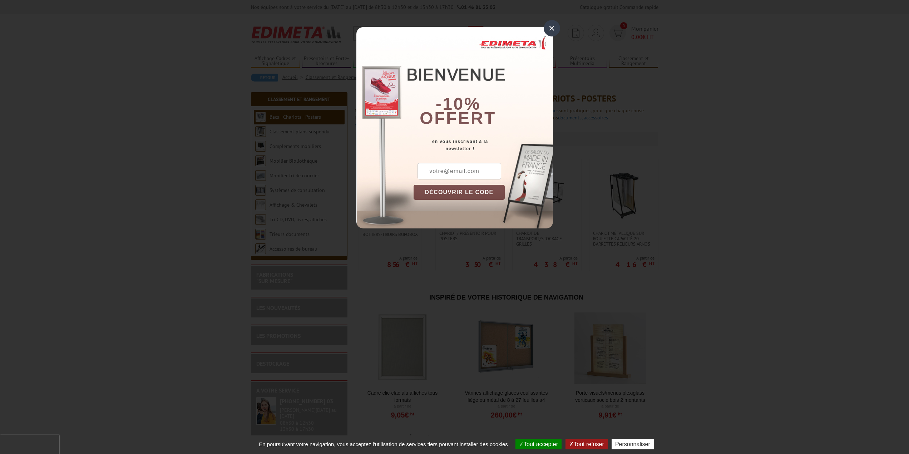
click at [550, 27] on div "×" at bounding box center [551, 28] width 16 height 16
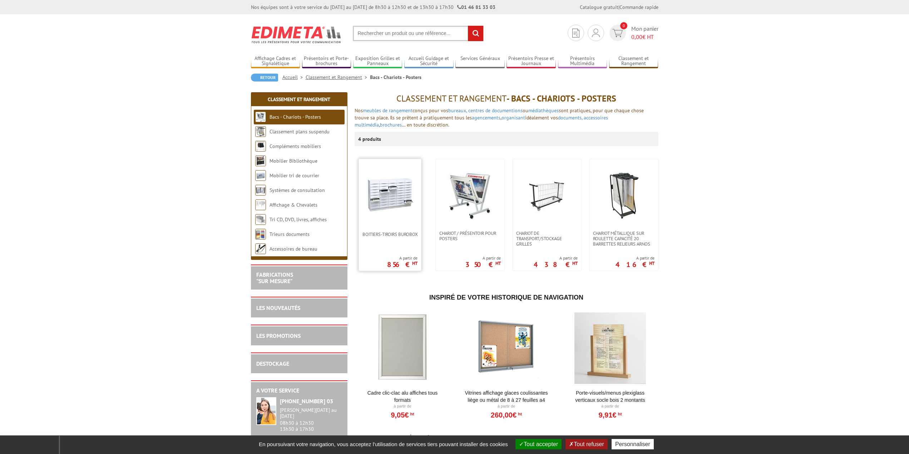
click at [392, 197] on img at bounding box center [390, 195] width 50 height 50
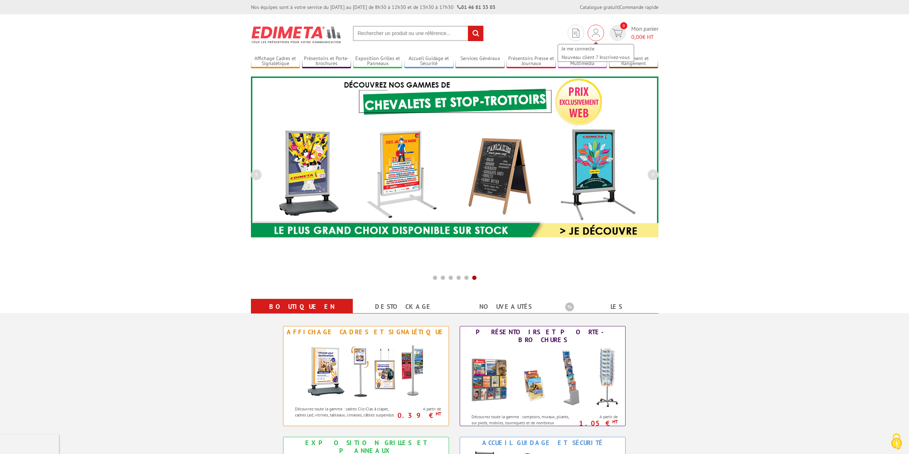
click at [594, 36] on img at bounding box center [596, 33] width 8 height 9
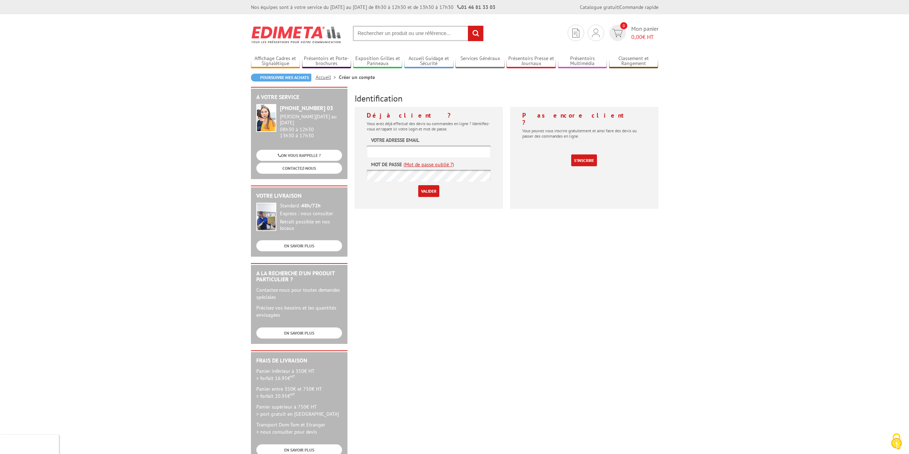
click at [427, 153] on input "text" at bounding box center [429, 151] width 124 height 12
type input "jcf@chateauparadis.fr"
click at [431, 164] on link "(Mot de passe oublié ?)" at bounding box center [428, 164] width 50 height 7
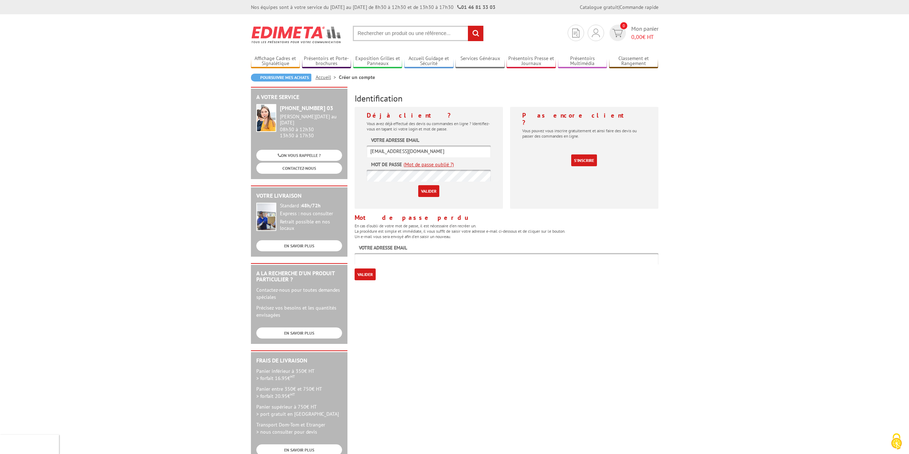
click at [397, 259] on input "text" at bounding box center [506, 259] width 304 height 12
type input "foellner@foellner.fr"
click at [363, 272] on input "Valider" at bounding box center [364, 274] width 21 height 12
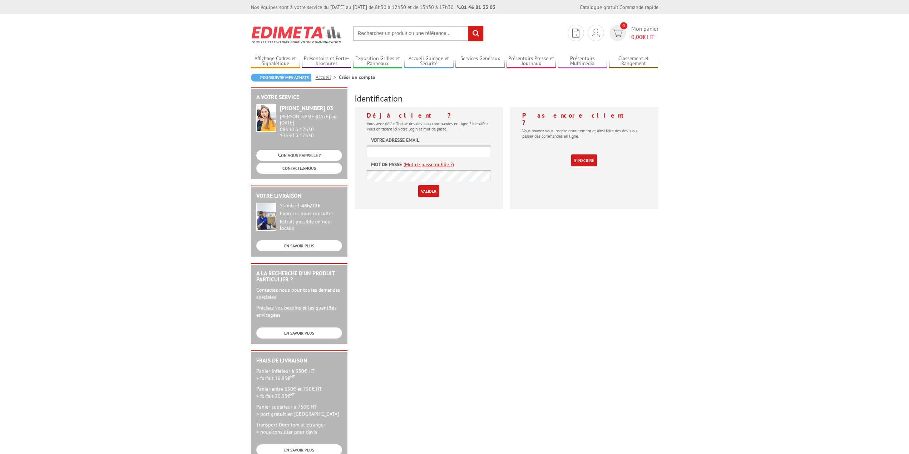
click at [412, 150] on input "text" at bounding box center [429, 151] width 124 height 12
type input "foellner@foellner.fr"
click at [439, 165] on link "(Mot de passe oublié ?)" at bounding box center [428, 164] width 50 height 7
click at [429, 162] on link "(Mot de passe oublié ?)" at bounding box center [428, 164] width 50 height 7
click at [432, 190] on input "Valider" at bounding box center [428, 191] width 21 height 12
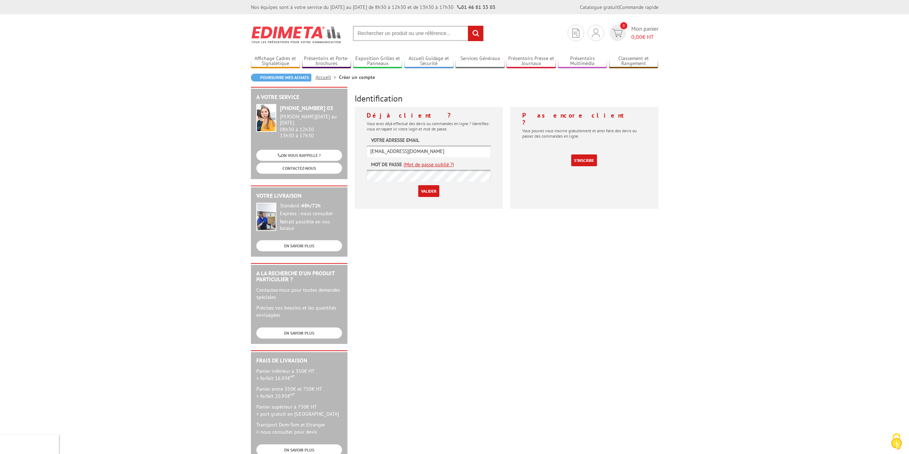
click at [431, 187] on input "Valider" at bounding box center [428, 191] width 21 height 12
click at [581, 154] on link "S'inscrire" at bounding box center [584, 160] width 26 height 12
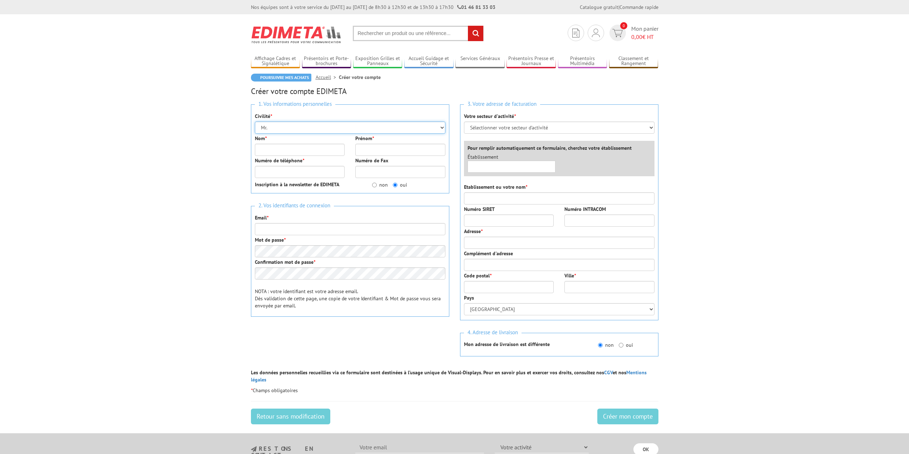
click at [277, 127] on select "Mr. Mme. Mlle." at bounding box center [350, 127] width 190 height 12
click at [255, 121] on select "Mr. Mme. Mlle." at bounding box center [350, 127] width 190 height 12
click at [292, 150] on input "Nom *" at bounding box center [300, 150] width 90 height 12
type input "FOELLNER"
type input "[PERSON_NAME]"
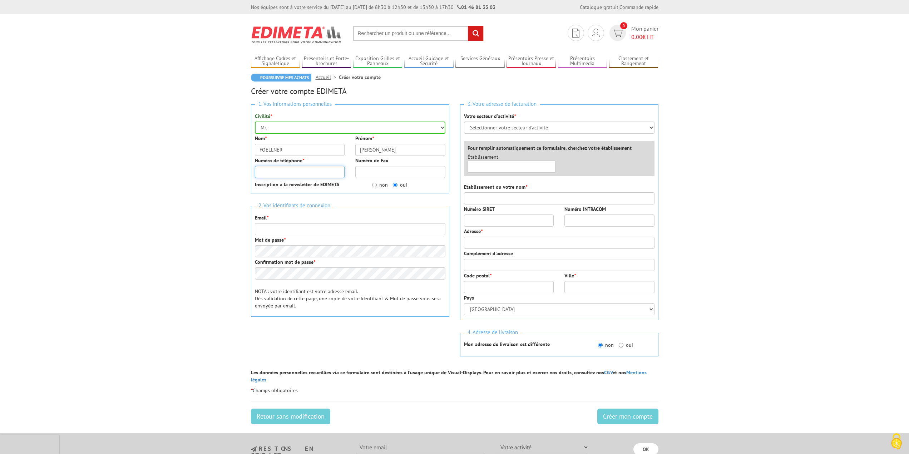
type input "0675751111"
type input "jcf@chateauparadis.fr"
type input "CHATEAU PARADIS - DOMAINE VITICOLE"
type input "AVENUE DU PARADIS"
type input "83340"
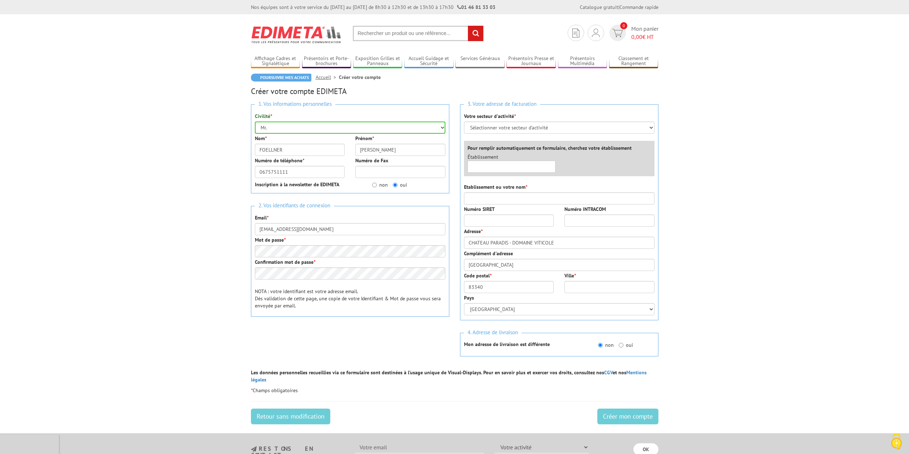
type input "LE LUC EN [GEOGRAPHIC_DATA]"
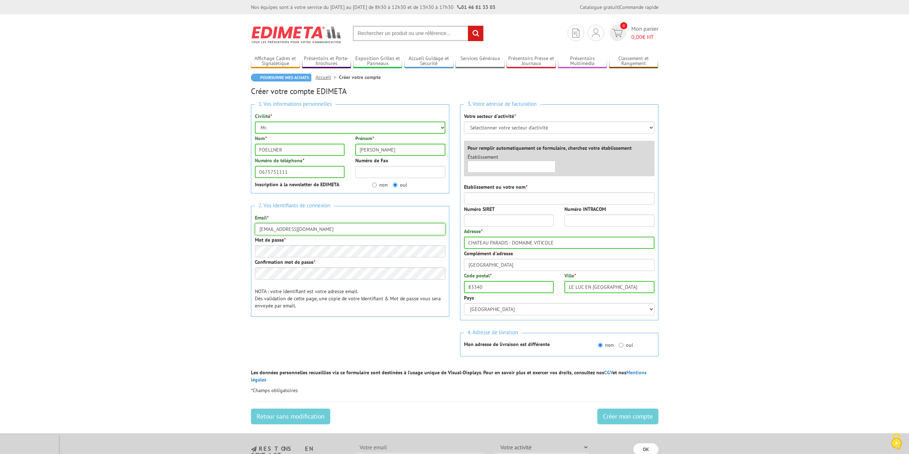
click at [324, 228] on input "jcf@chateauparadis.fr" at bounding box center [350, 229] width 190 height 12
type input "[EMAIL_ADDRESS][DOMAIN_NAME]"
click at [390, 327] on div "1. Vos informations personnelles Civilité * Mr. Mme. Mlle. Nom * FOELLNER Préno…" at bounding box center [349, 228] width 209 height 259
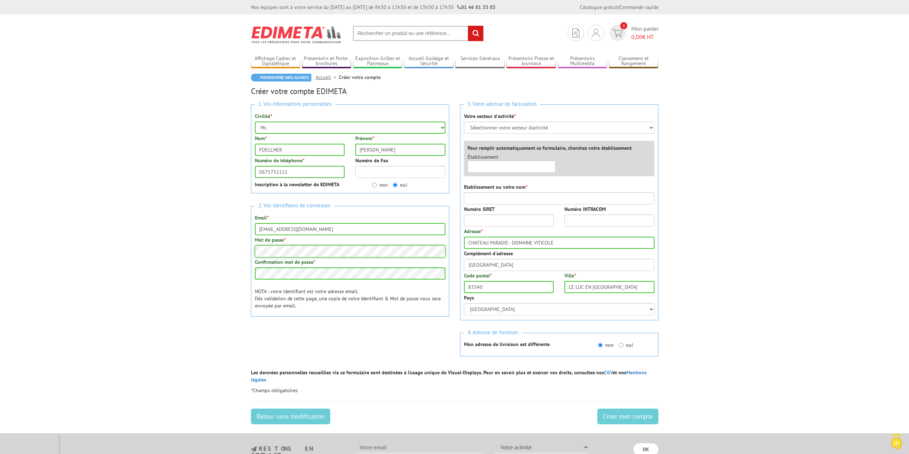
click at [597, 408] on input "Créer mon compte" at bounding box center [627, 416] width 61 height 16
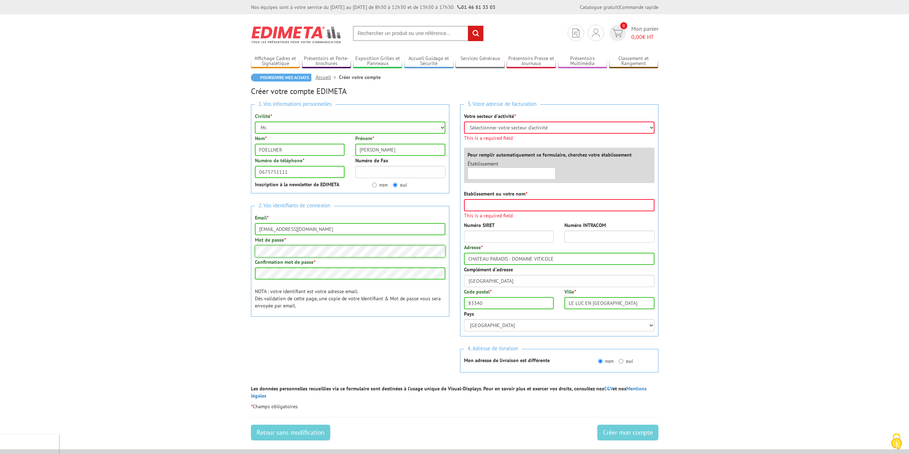
scroll to position [92, 0]
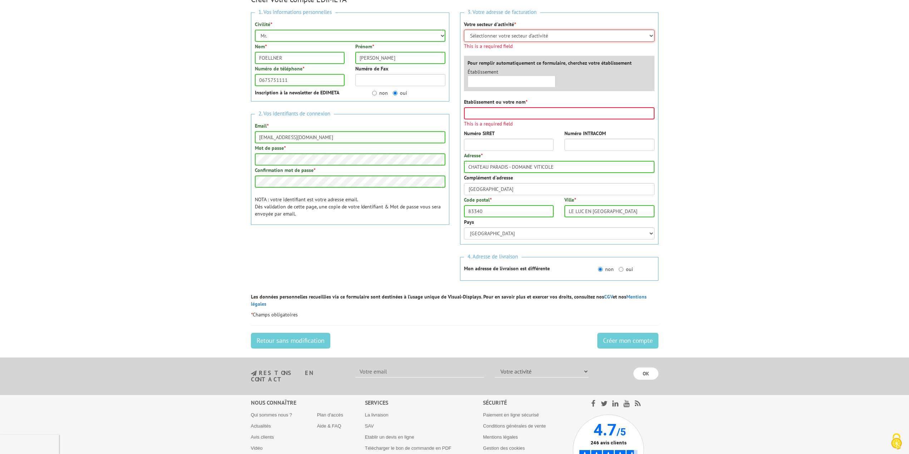
click at [548, 34] on select "Sélectionner votre secteur d'activité Administrations et collectivités Magasins…" at bounding box center [559, 36] width 190 height 12
select select "878"
click at [464, 30] on select "Sélectionner votre secteur d'activité Administrations et collectivités Magasins…" at bounding box center [559, 36] width 190 height 12
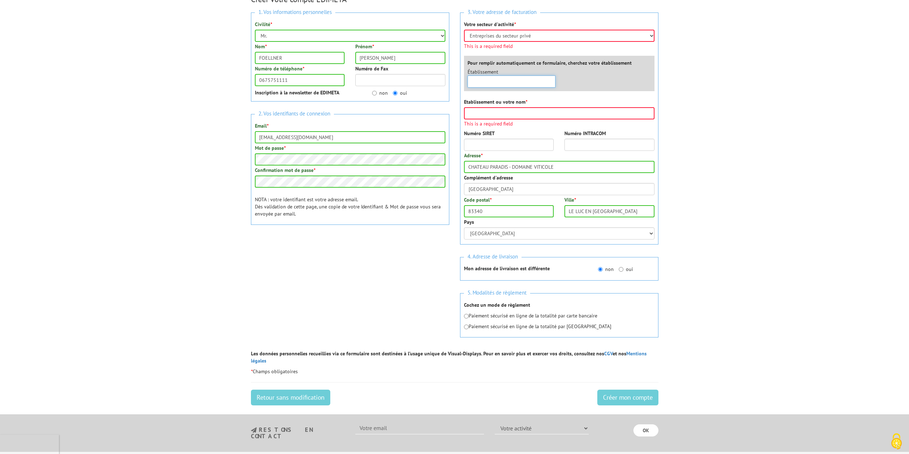
click at [544, 82] on div "Établissement ×" at bounding box center [561, 79] width 198 height 23
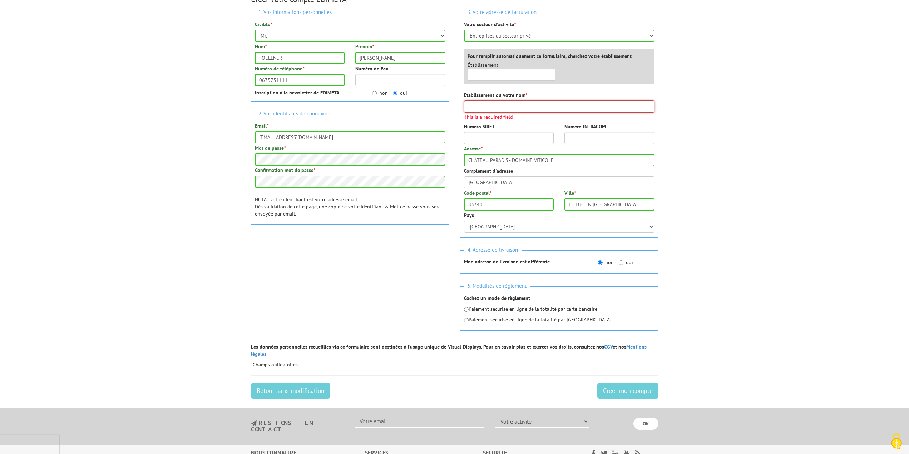
click at [496, 104] on input "Etablissement ou votre nom *" at bounding box center [559, 106] width 190 height 12
type input "FOELLNER HOLDING SA"
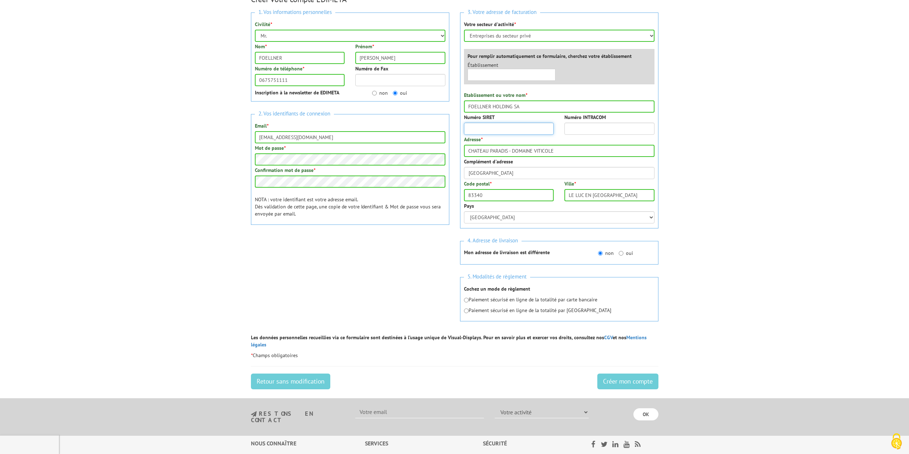
click at [501, 138] on div "3. Votre adresse de facturation Votre secteur d'activité * Sélectionner votre s…" at bounding box center [559, 121] width 198 height 216
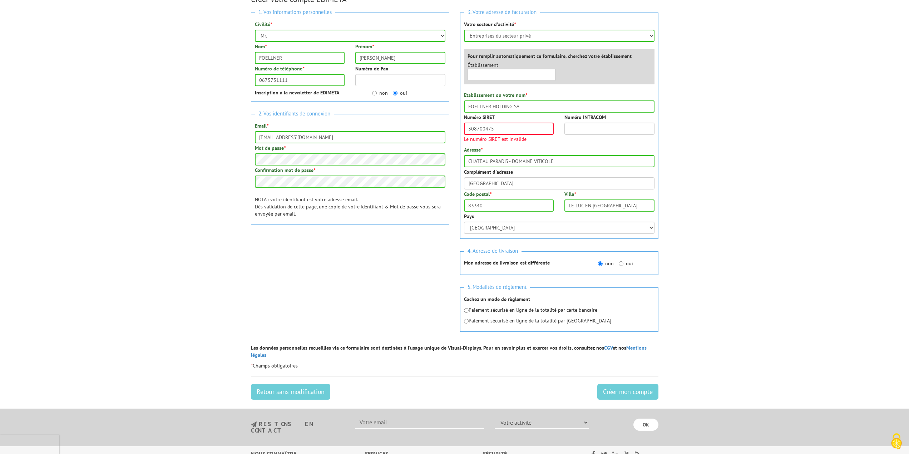
click at [680, 169] on body "Nos équipes sont à votre service du lundi au vendredi de 8h30 à 12h30 et de 13h…" at bounding box center [454, 240] width 909 height 665
click at [528, 130] on input "308700475" at bounding box center [509, 129] width 90 height 12
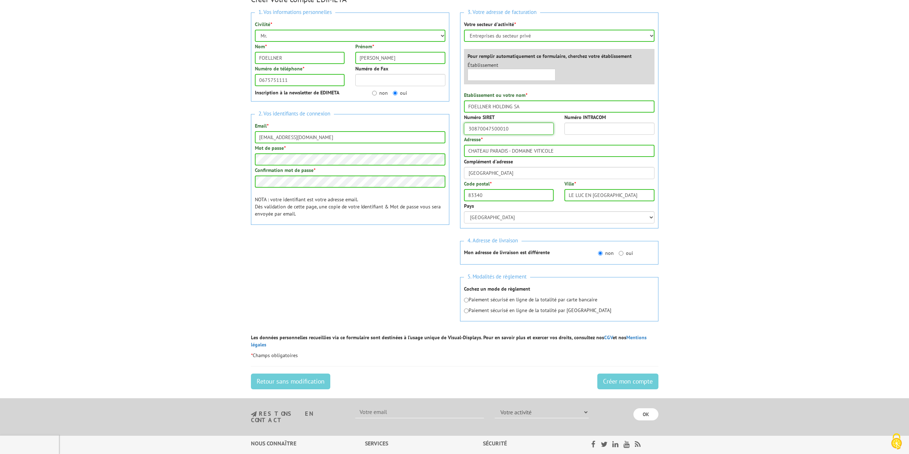
type input "30870047500010"
click at [597, 373] on input "Créer mon compte" at bounding box center [627, 381] width 61 height 16
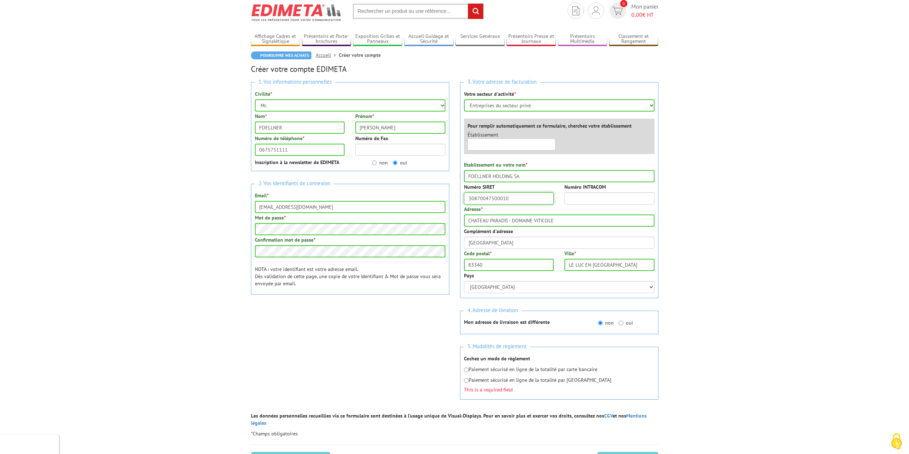
scroll to position [71, 0]
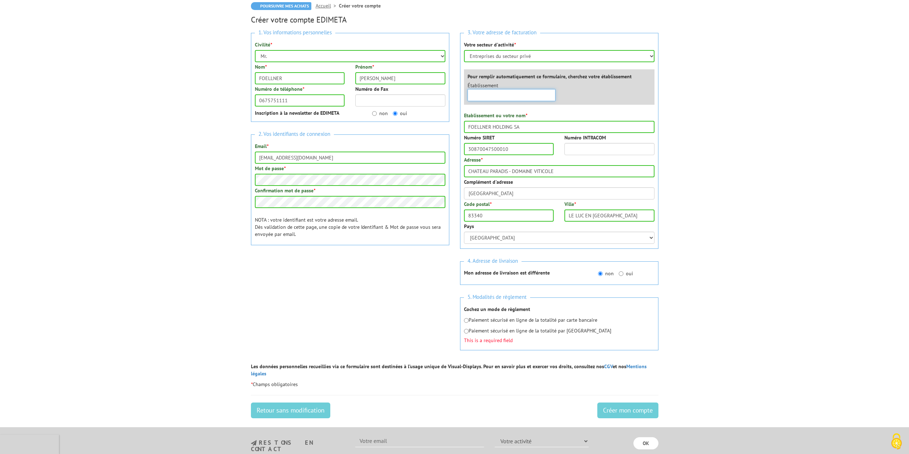
click at [506, 96] on input "text" at bounding box center [511, 95] width 88 height 12
click at [560, 171] on input "CHATEAU PARADIS - DOMAINE VITICOLE" at bounding box center [559, 171] width 190 height 12
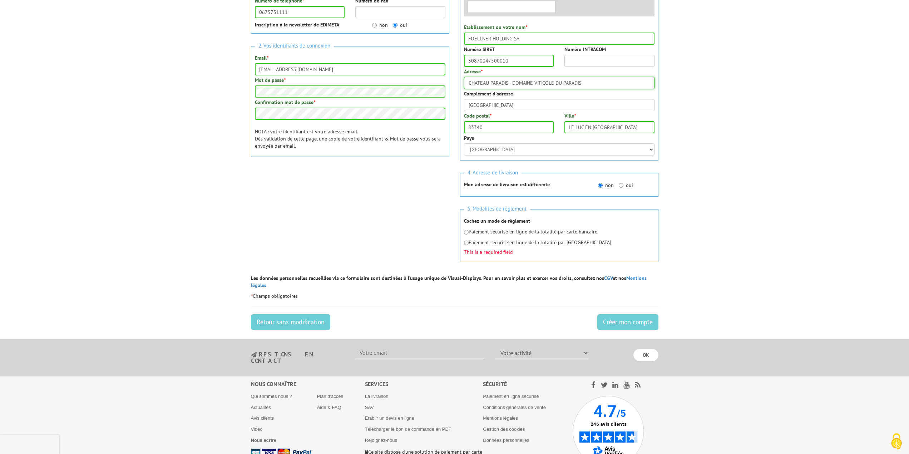
scroll to position [179, 0]
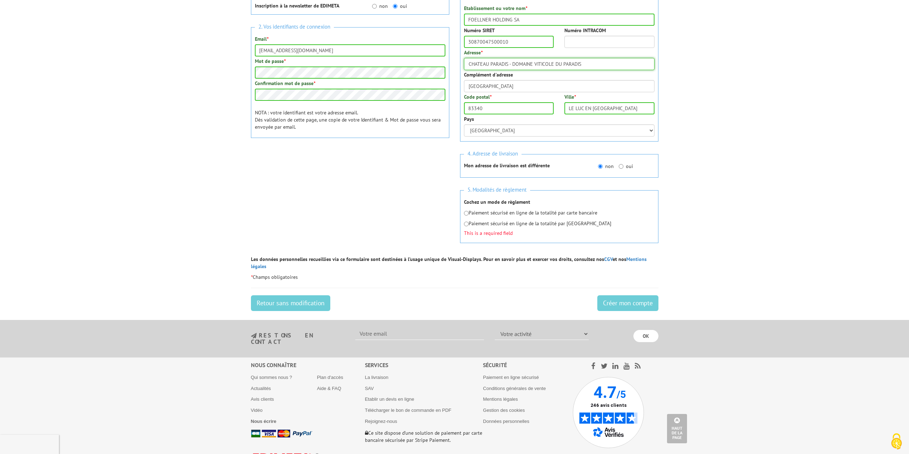
type input "CHATEAU PARADIS - DOMAINE VITICOLE DU PARADIS"
click at [466, 214] on input "radio" at bounding box center [466, 213] width 5 height 5
radio input "true"
click at [420, 226] on div "1. Vos informations personnelles Civilité * Mr. Mme. Mlle. Nom * FOELLNER Préno…" at bounding box center [454, 87] width 418 height 335
click at [616, 295] on input "Créer mon compte" at bounding box center [627, 303] width 61 height 16
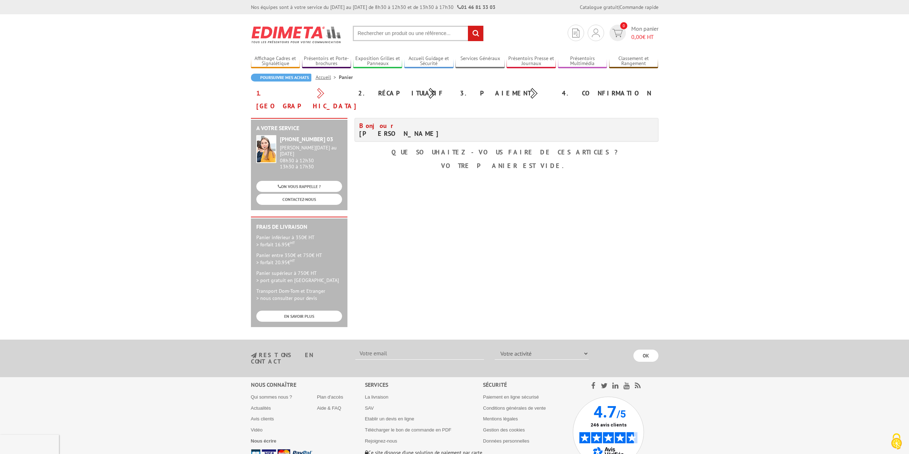
click at [542, 174] on div "A votre service [PHONE_NUMBER] 03 [PERSON_NAME][DATE] au [DATE] 08h30 à 12h30 1…" at bounding box center [454, 226] width 414 height 216
click at [534, 162] on b "Votre panier est vide." at bounding box center [506, 166] width 131 height 8
click at [424, 122] on h4 "Bonjour Mr. FOELLNER JEAN-CHARLES" at bounding box center [430, 130] width 142 height 16
click at [532, 162] on b "Votre panier est vide." at bounding box center [506, 166] width 131 height 8
click at [321, 194] on link "CONTACTEZ-NOUS" at bounding box center [299, 199] width 86 height 11
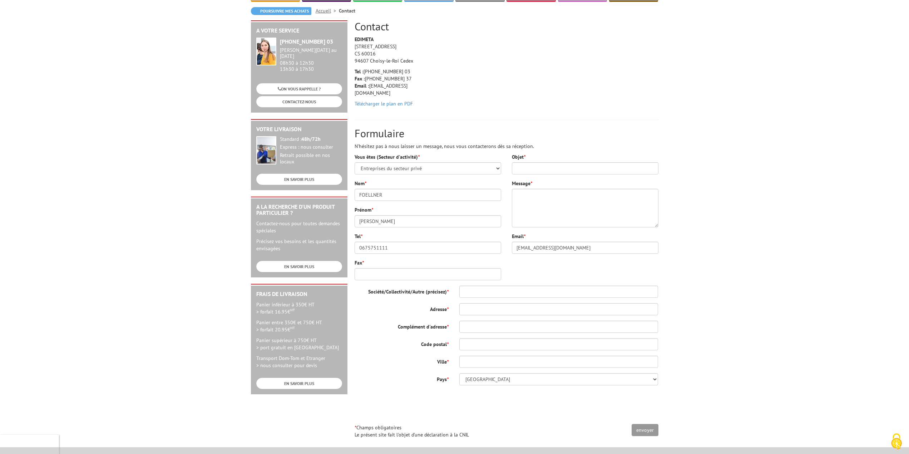
scroll to position [71, 0]
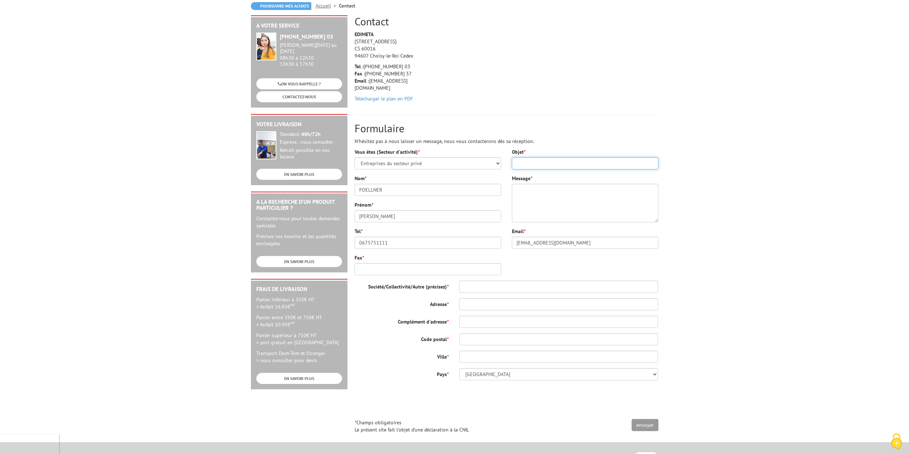
click at [532, 164] on input "Objet *" at bounding box center [585, 163] width 146 height 12
click at [502, 283] on input "Société/Collectivité/Autre (précisez) *" at bounding box center [558, 286] width 199 height 12
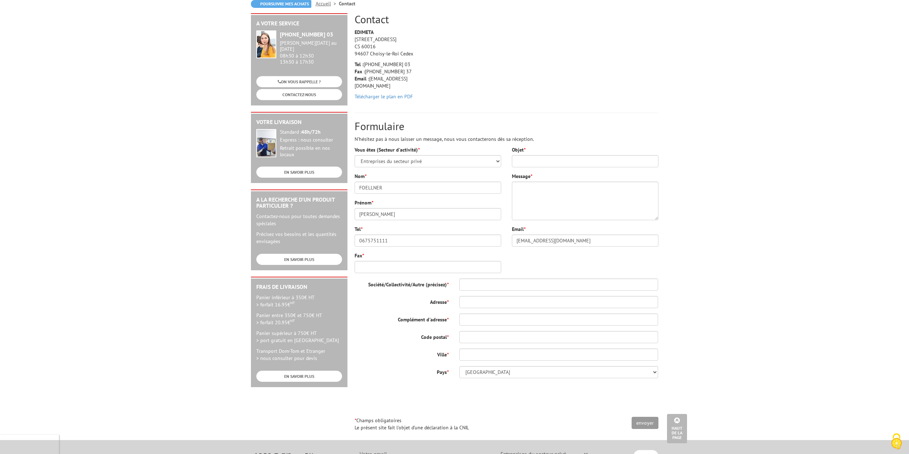
scroll to position [41, 0]
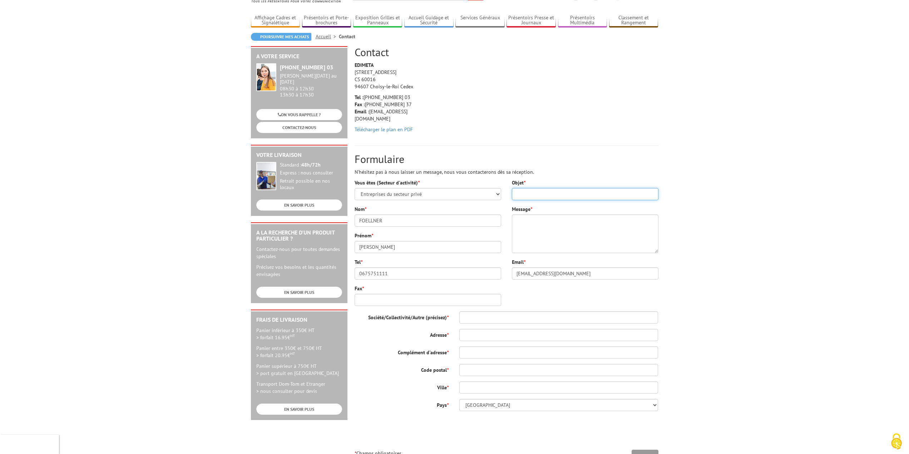
click at [519, 193] on input "Objet *" at bounding box center [585, 194] width 146 height 12
type input "BOITIERS-TIROIR-BUROBOX"
click at [526, 221] on textarea "Message *" at bounding box center [585, 233] width 146 height 39
click at [586, 227] on textarea "Ca fait 30 ans que je vous achète des tiroirs BUROBOX. Je vous en ai acheté des…" at bounding box center [585, 233] width 146 height 39
click at [629, 229] on textarea "Ca fait 30 ans que je vous achète des tiroirs BUROBOX. Je vous en ai acheté des…" at bounding box center [585, 233] width 146 height 39
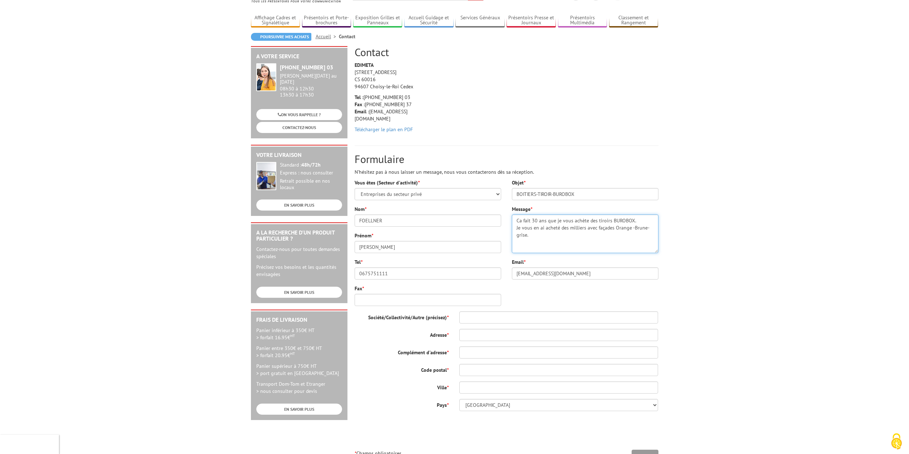
click at [632, 230] on textarea "Ca fait 30 ans que je vous achète des tiroirs BUROBOX. Je vous en ai acheté des…" at bounding box center [585, 233] width 146 height 39
click at [538, 237] on textarea "Ca fait 30 ans que je vous achète des tiroirs BUROBOX. Je vous en ai acheté des…" at bounding box center [585, 233] width 146 height 39
click at [550, 235] on textarea "Ca fait 30 ans que je vous achète des tiroirs BUROBOX. Je vous en ai acheté des…" at bounding box center [585, 233] width 146 height 39
click at [561, 244] on textarea "Ca fait 30 ans que je vous achète des tiroirs BUROBOX. Je vous en ai acheté des…" at bounding box center [585, 233] width 146 height 39
click at [552, 234] on textarea "Ca fait 30 ans que je vous achète des tiroirs BUROBOX. Je vous en ai acheté des…" at bounding box center [585, 233] width 146 height 39
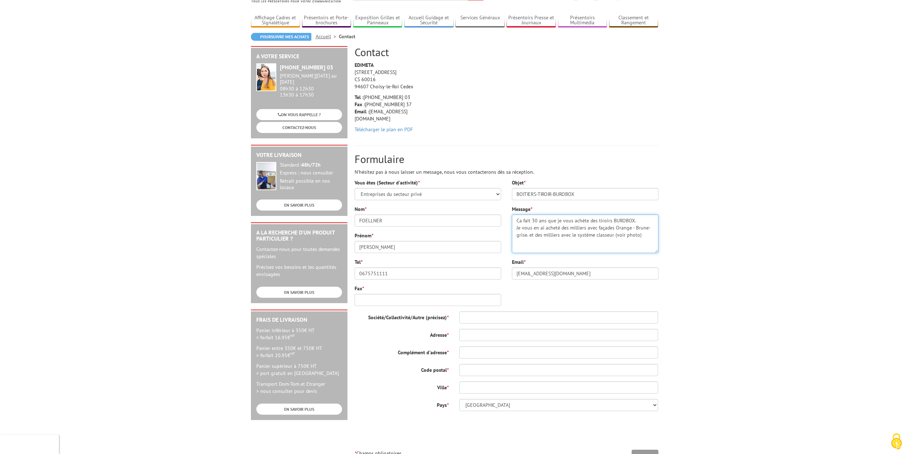
click at [566, 242] on textarea "Ca fait 30 ans que je vous achète des tiroirs BUROBOX. Je vous en ai acheté des…" at bounding box center [585, 233] width 146 height 39
click at [651, 236] on textarea "Ca fait 30 ans que je vous achète des tiroirs BUROBOX. Je vous en ai acheté des…" at bounding box center [585, 233] width 146 height 39
click at [630, 244] on textarea "Ca fait 30 ans que je vous achète des tiroirs BUROBOX. Je vous en ai acheté des…" at bounding box center [585, 233] width 146 height 39
click at [569, 251] on textarea "Ca fait 30 ans que je vous achète des tiroirs BUROBOX. Je vous en ai acheté des…" at bounding box center [585, 233] width 146 height 39
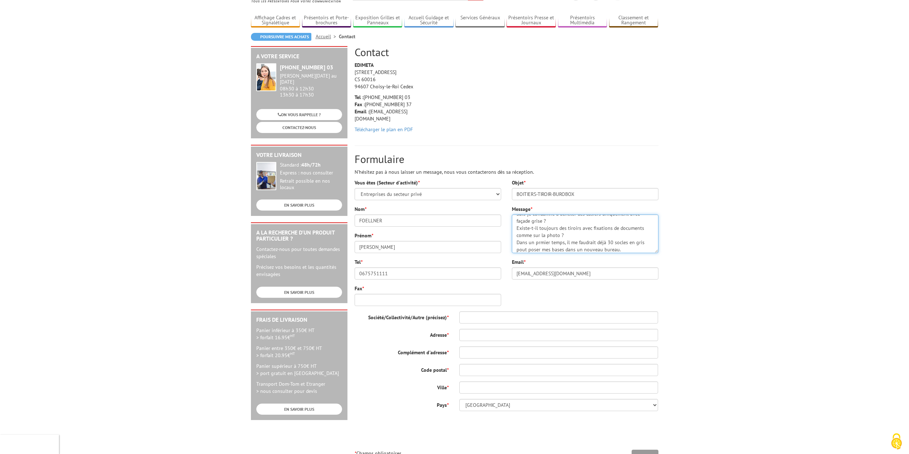
scroll to position [36, 0]
click at [538, 244] on textarea "Ca fait 30 ans que je vous achète des tiroirs BUROBOX. Je vous en ai acheté des…" at bounding box center [585, 233] width 146 height 39
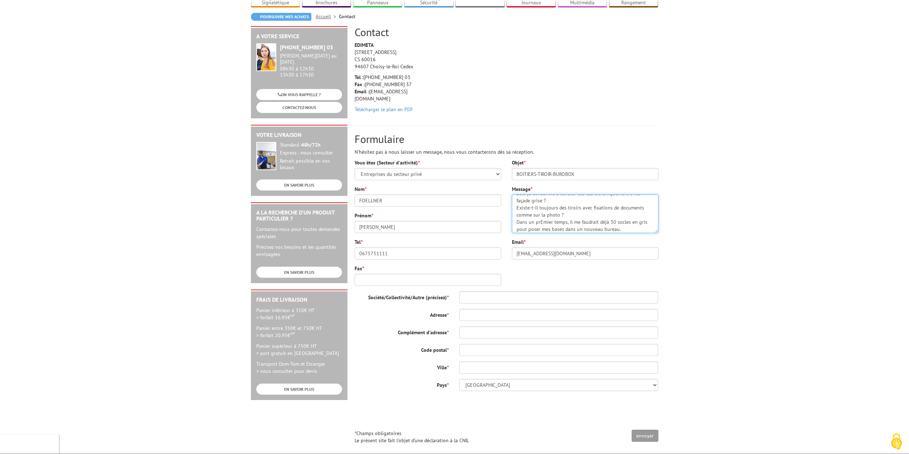
scroll to position [41, 0]
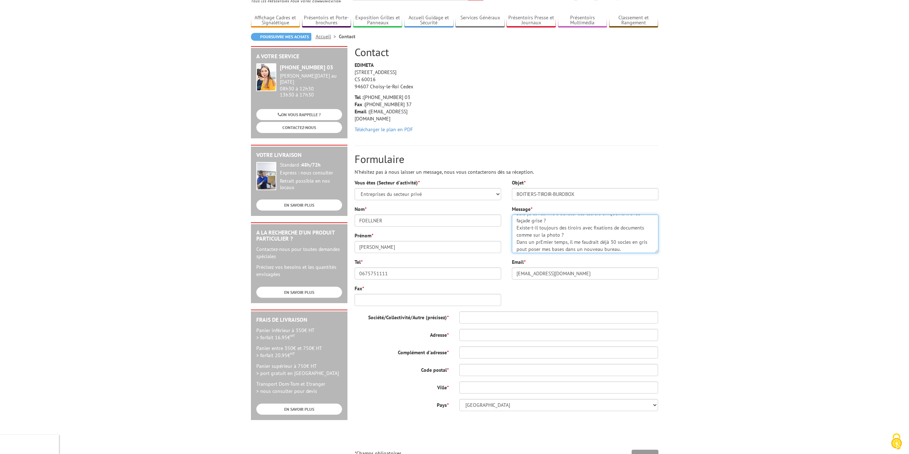
click at [625, 252] on textarea "Ca fait 30 ans que je vous achète des tiroirs BUROBOX. Je vous en ai acheté des…" at bounding box center [585, 233] width 146 height 39
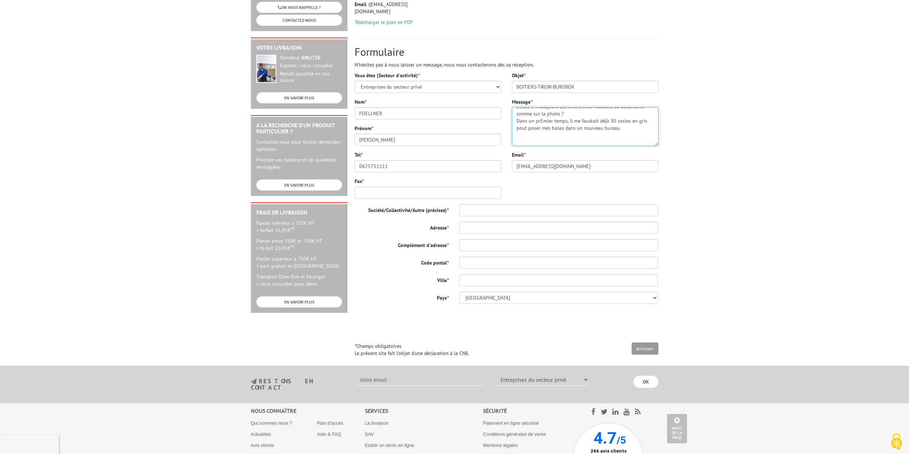
scroll to position [184, 0]
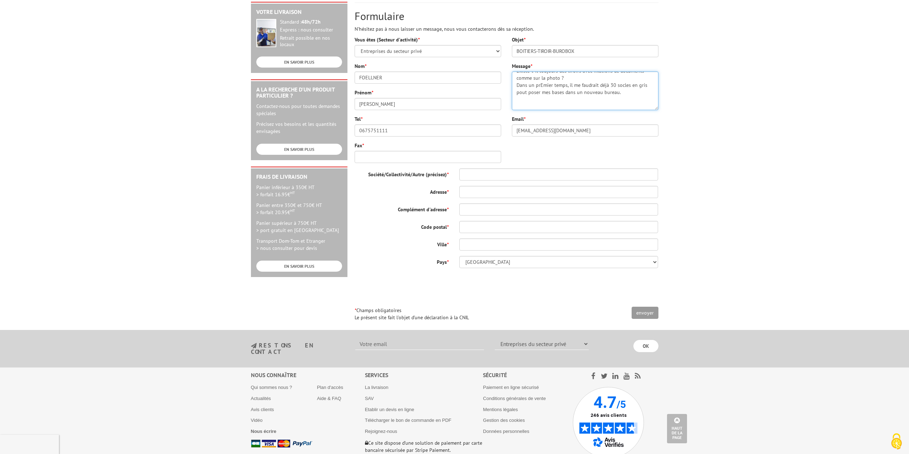
type textarea "Ca fait 30 ans que je vous achète des tiroirs BUROBOX. Je vous en ai acheté des…"
click at [475, 175] on input "Société/Collectivité/Autre (précisez) *" at bounding box center [558, 174] width 199 height 12
type input "FOELLNER HOLDING SA"
click at [477, 193] on input "Adresse *" at bounding box center [558, 192] width 199 height 12
type input "[STREET_ADDRESS][PERSON_NAME]"
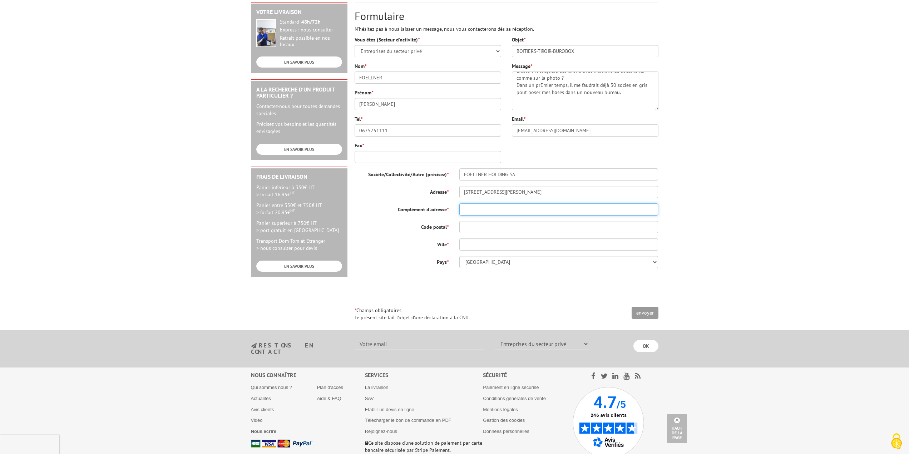
click at [478, 210] on input "Complément d'adresse *" at bounding box center [558, 209] width 199 height 12
click at [495, 208] on input "adresse de facuration mais pas de livraison !!!!!!!" at bounding box center [558, 209] width 199 height 12
type input "adresse de facturation mais pas de livraison !!!!!!!"
click at [483, 226] on input "Code postal *" at bounding box center [558, 227] width 199 height 12
type input "83340"
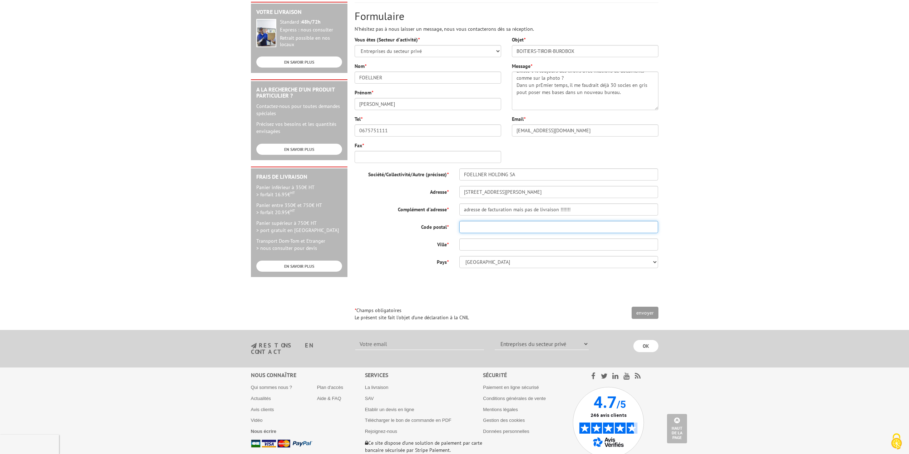
type input "LE LUC EN [GEOGRAPHIC_DATA]"
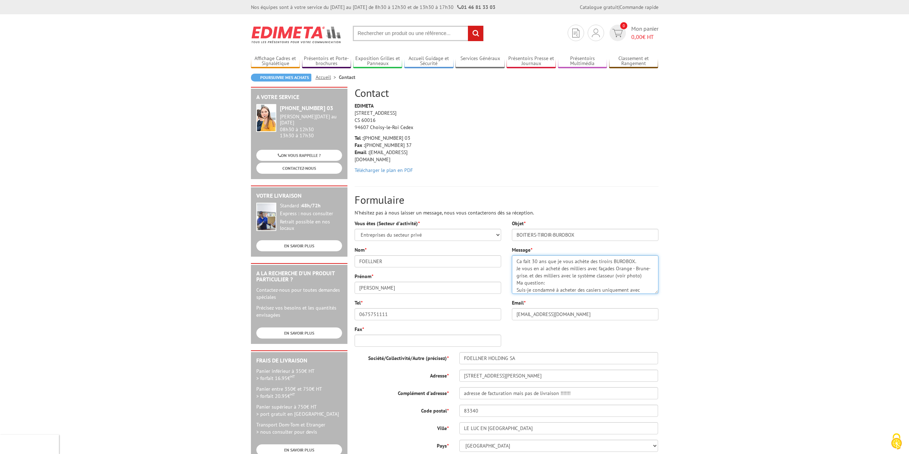
scroll to position [4, 0]
click at [646, 296] on div "Objet * BOITIERS-TIROIR-BUROBOX Message * Ca fait 30 ans que je vous achète des…" at bounding box center [584, 273] width 157 height 106
drag, startPoint x: 646, startPoint y: 292, endPoint x: 646, endPoint y: 298, distance: 5.7
click at [646, 298] on div "Objet * BOITIERS-TIROIR-BUROBOX Message * Ca fait 30 ans que je vous achète des…" at bounding box center [584, 273] width 157 height 106
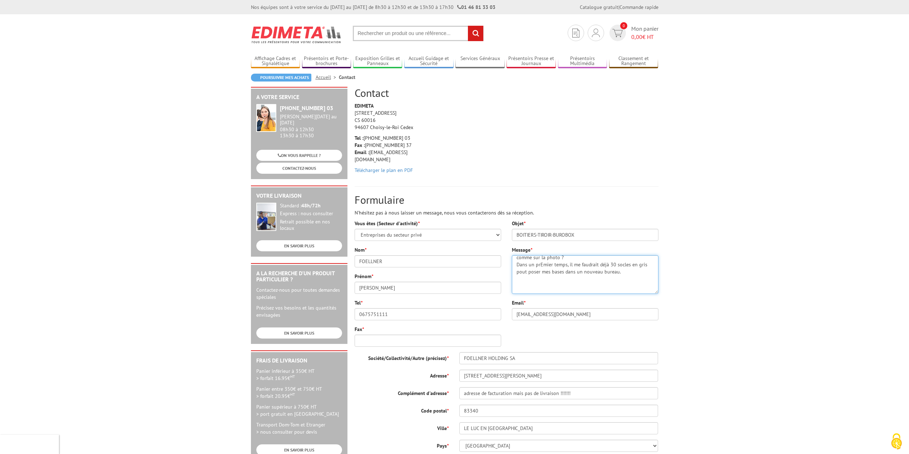
click at [541, 267] on textarea "Ca fait 30 ans que je vous achète des tiroirs BUROBOX. Je vous en ai acheté des…" at bounding box center [585, 274] width 146 height 39
click at [606, 281] on textarea "Ca fait 30 ans que je vous achète des tiroirs BUROBOX. Je vous en ai acheté des…" at bounding box center [585, 274] width 146 height 39
click at [527, 278] on textarea "Ca fait 30 ans que je vous achète des tiroirs BUROBOX. Je vous en ai acheté des…" at bounding box center [585, 274] width 146 height 39
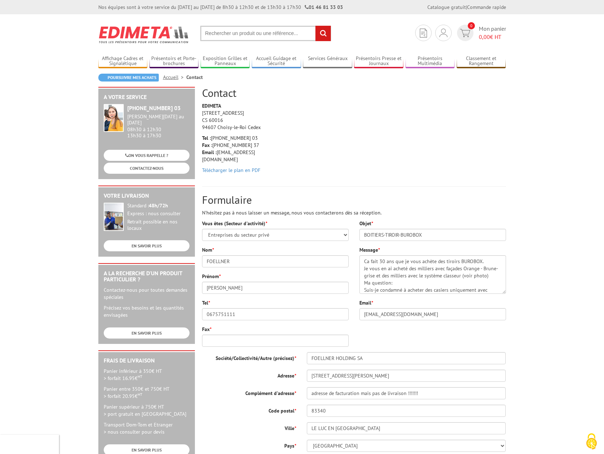
click at [91, 269] on body "Nos équipes sont à votre service du [DATE] au [DATE] de 8h30 à 12h30 et de 13h3…" at bounding box center [302, 339] width 604 height 678
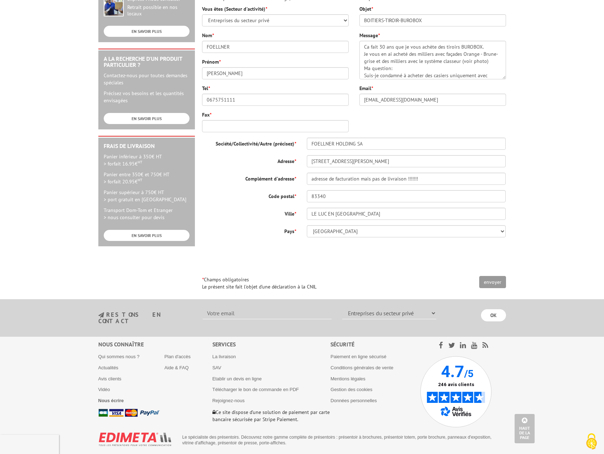
scroll to position [219, 0]
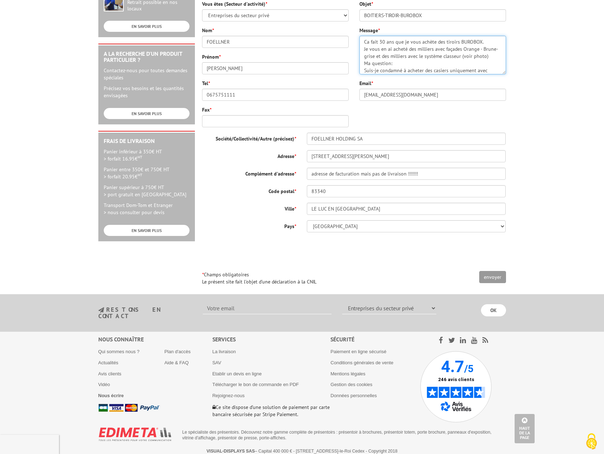
click at [456, 68] on textarea "Ca fait 30 ans que je vous achète des tiroirs BUROBOX. Je vous en ai acheté des…" at bounding box center [432, 55] width 146 height 39
click at [362, 60] on textarea "Ca fait 30 ans que je vous achète des tiroirs BUROBOX. Je vous en ai acheté des…" at bounding box center [432, 55] width 146 height 39
type textarea "Ca fait 30 ans que je vous achète des tiroirs BUROBOX. Je vous en ai acheté des…"
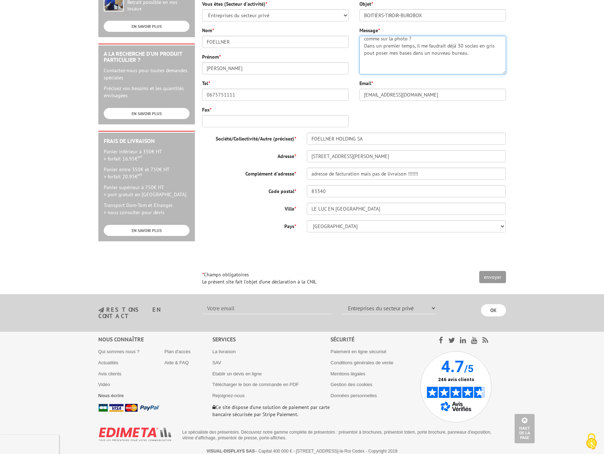
click at [443, 70] on textarea "Ca fait 30 ans que je vous achète des tiroirs BUROBOX. Je vous en ai acheté des…" at bounding box center [432, 55] width 146 height 39
